Goal: Transaction & Acquisition: Purchase product/service

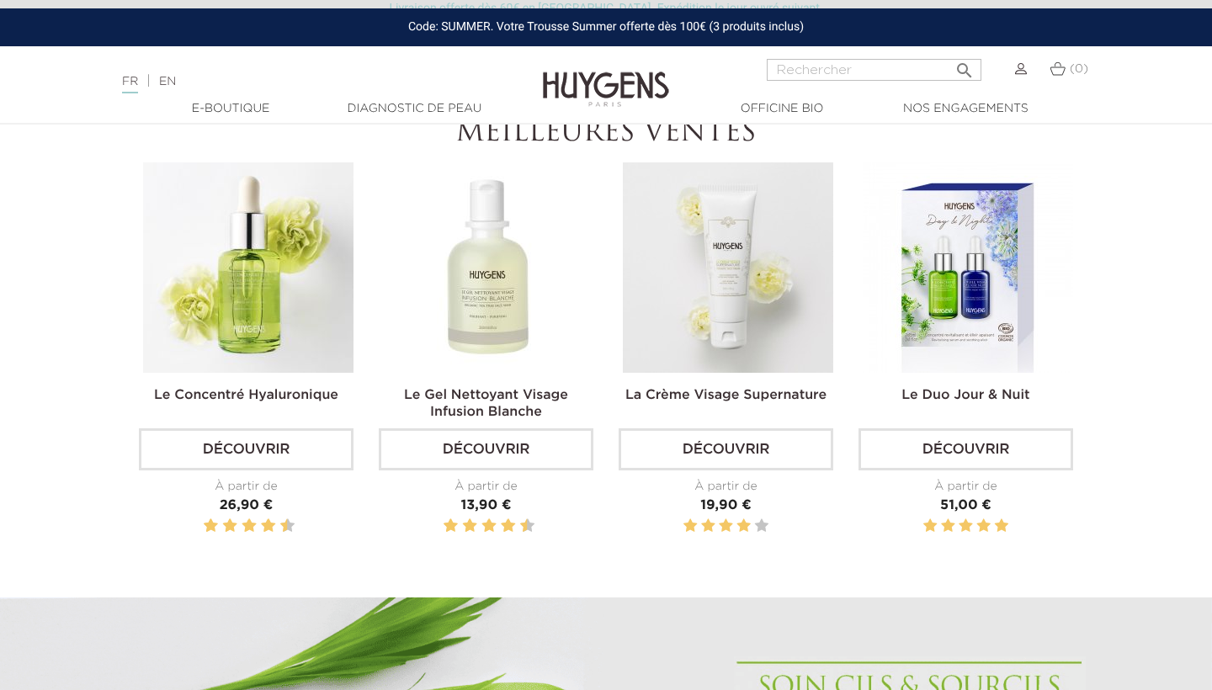
scroll to position [660, 0]
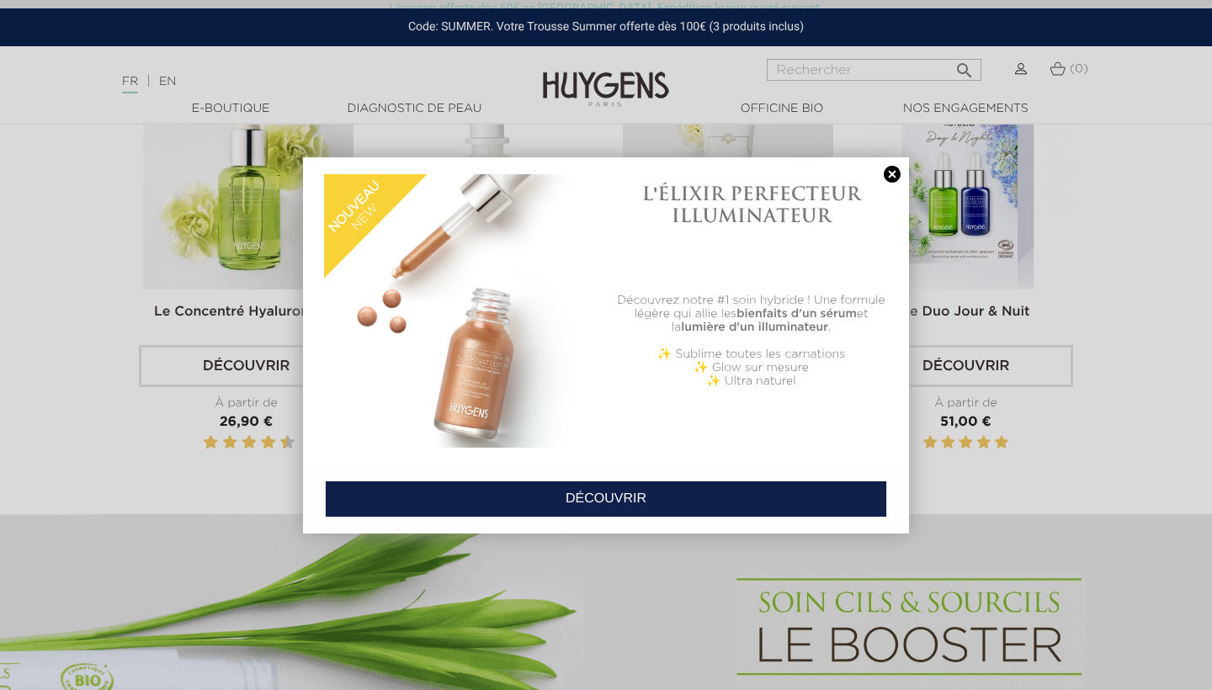
click at [893, 172] on link at bounding box center [892, 175] width 24 height 18
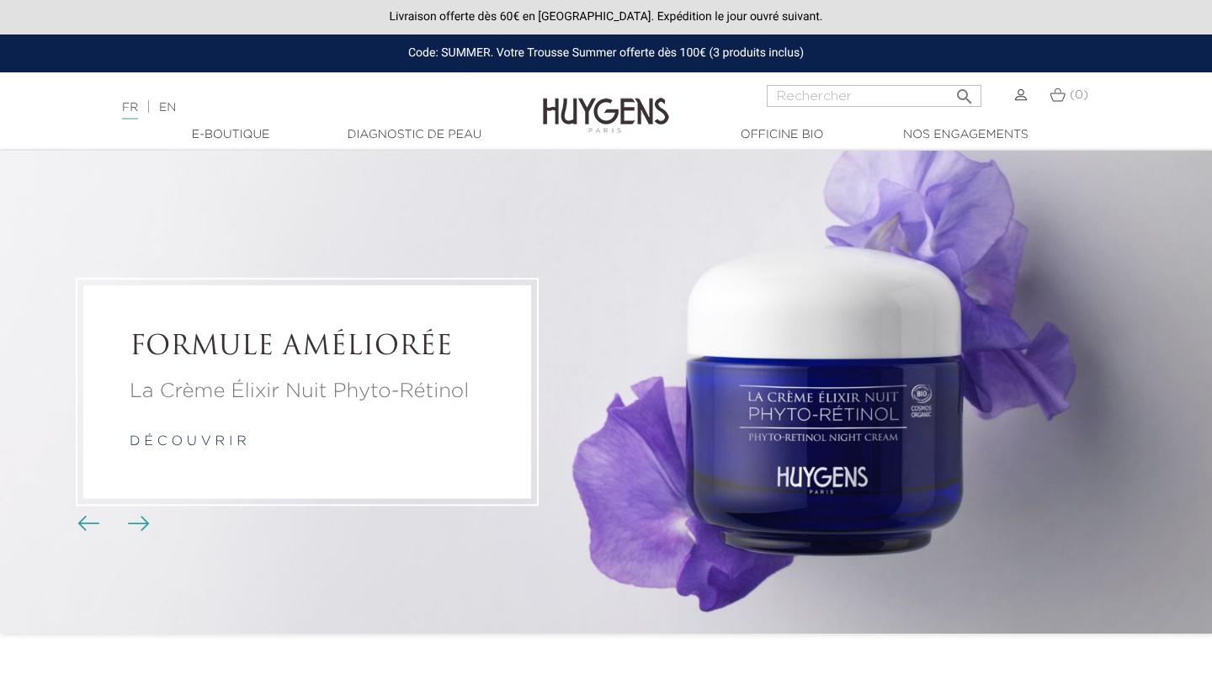
scroll to position [0, 0]
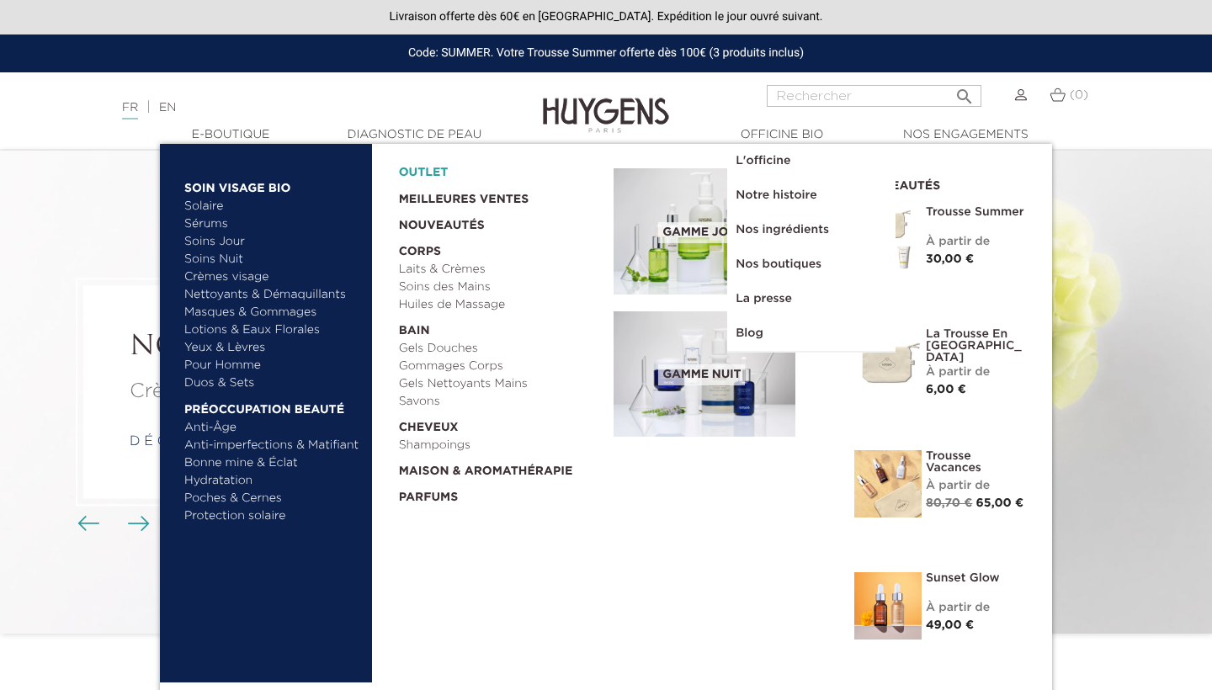
click at [454, 171] on link "OUTLET" at bounding box center [493, 169] width 188 height 26
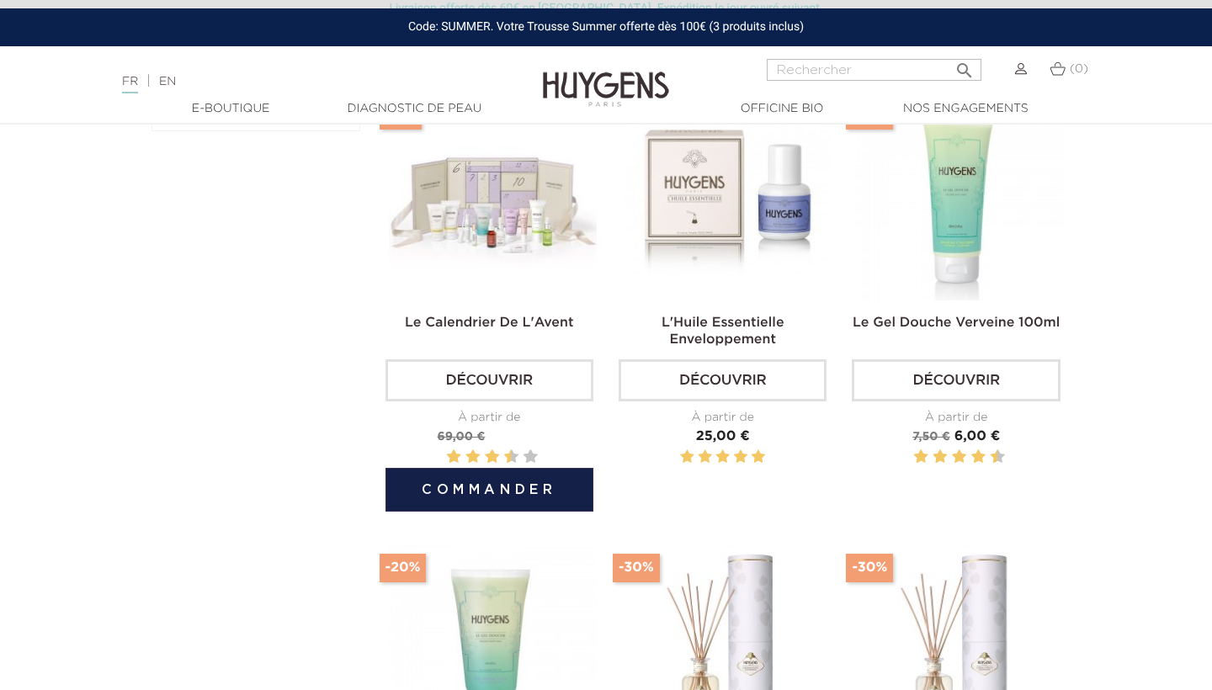
scroll to position [580, 0]
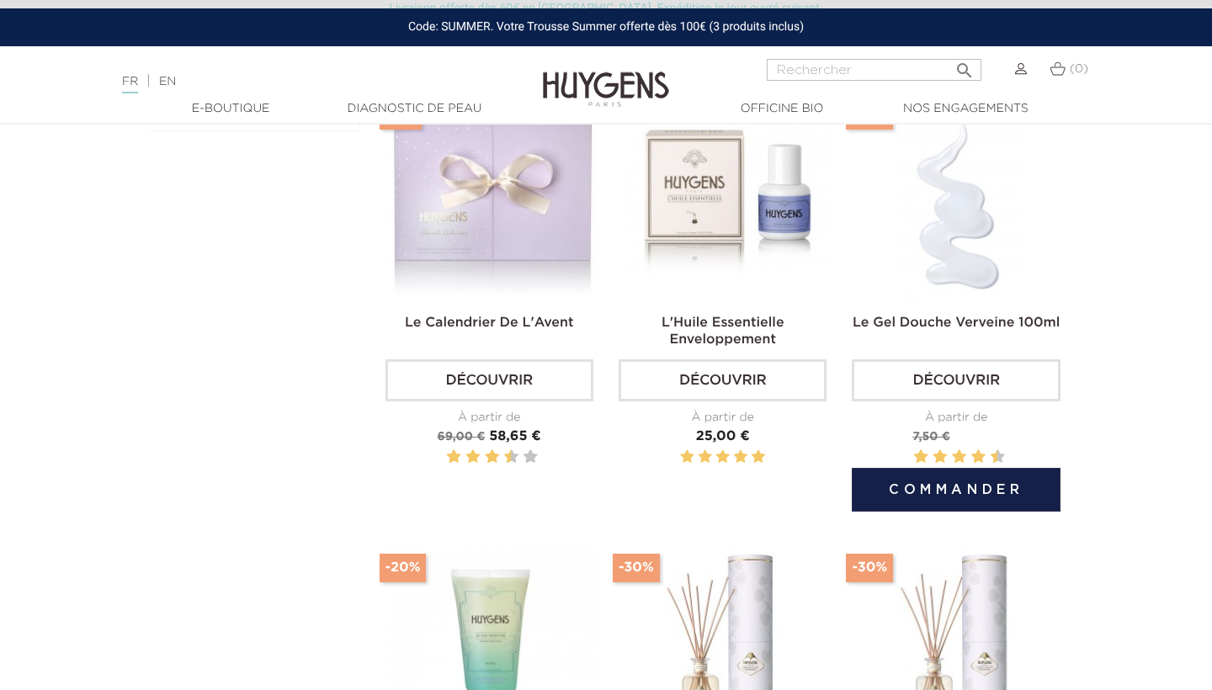
click at [965, 379] on link "Découvrir" at bounding box center [956, 380] width 208 height 42
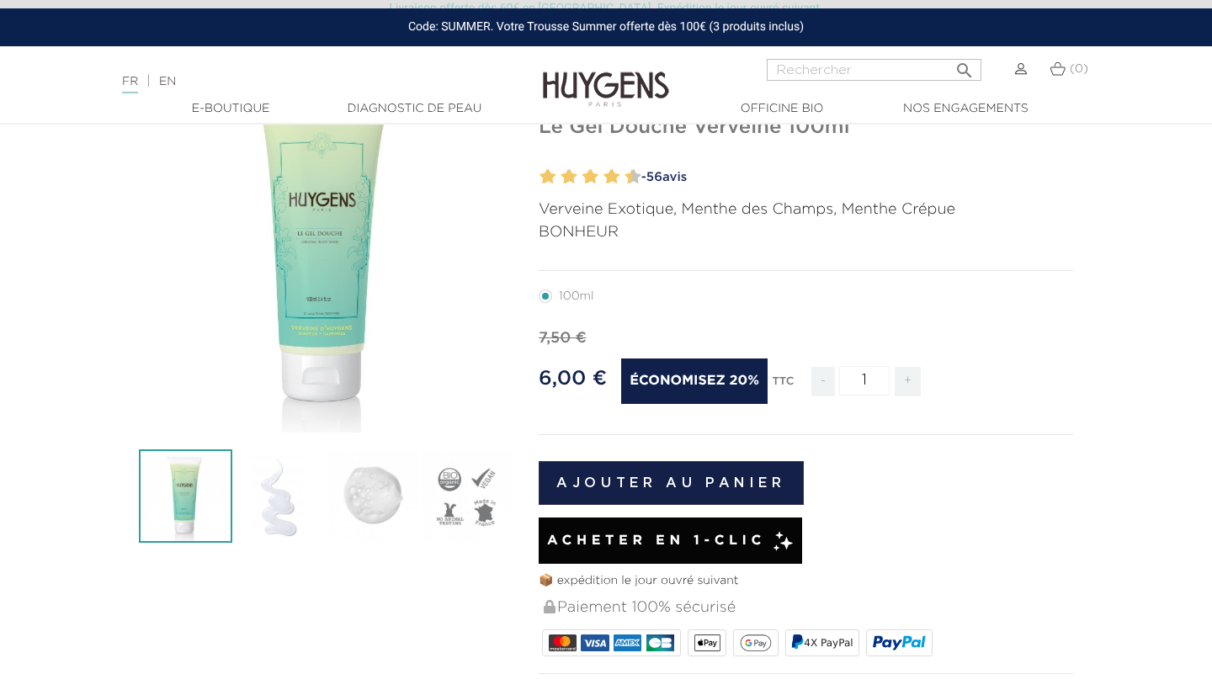
scroll to position [170, 0]
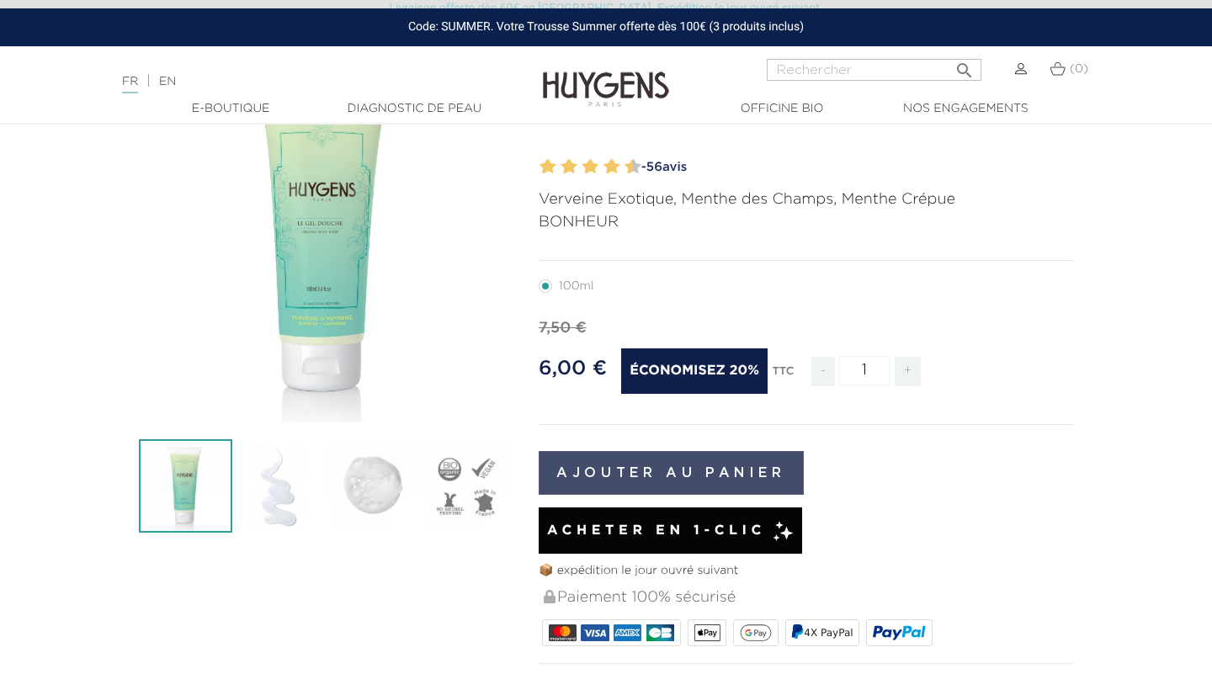
click at [751, 464] on button "Ajouter au panier" at bounding box center [671, 473] width 265 height 44
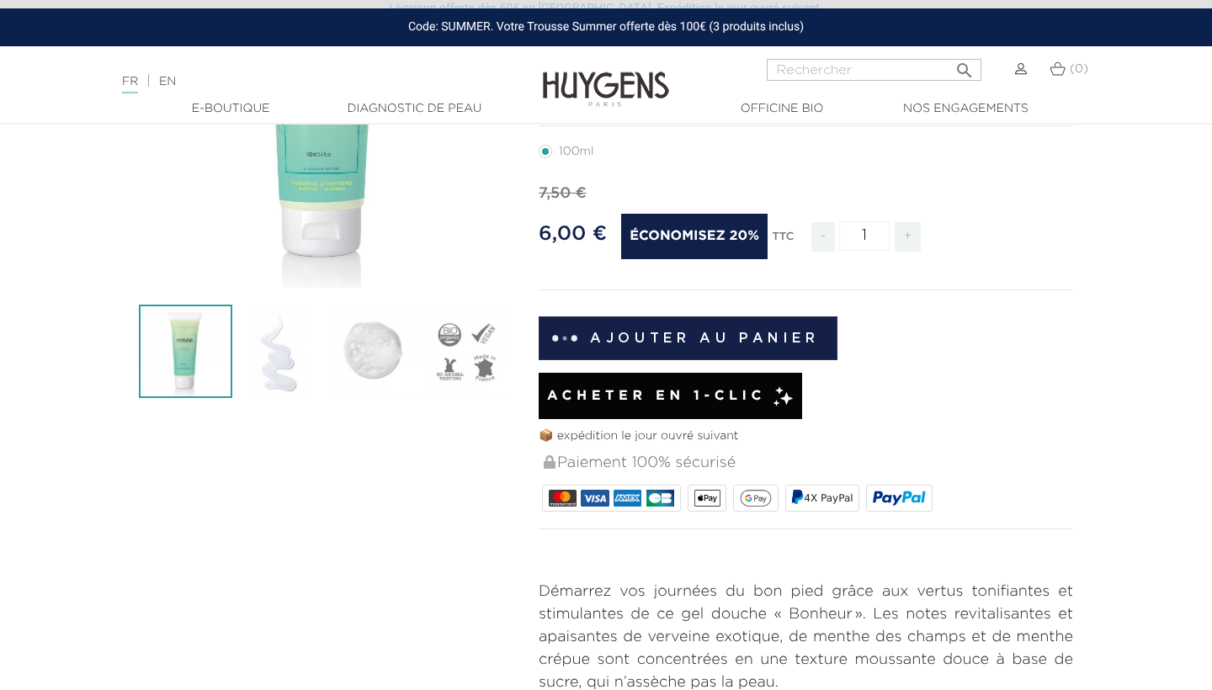
scroll to position [499, 0]
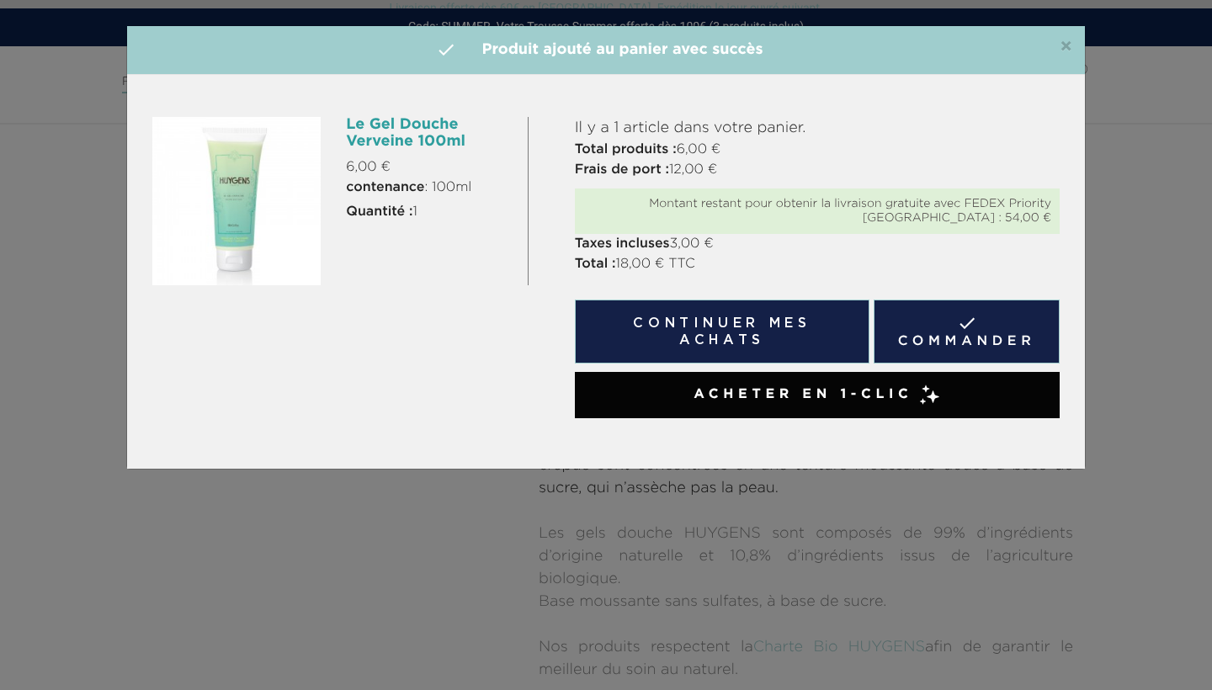
click at [375, 592] on div "×  Produit ajouté au panier avec succès Le Gel Douche Verveine 100ml 6,00 € co…" at bounding box center [606, 345] width 1212 height 690
